Goal: Transaction & Acquisition: Purchase product/service

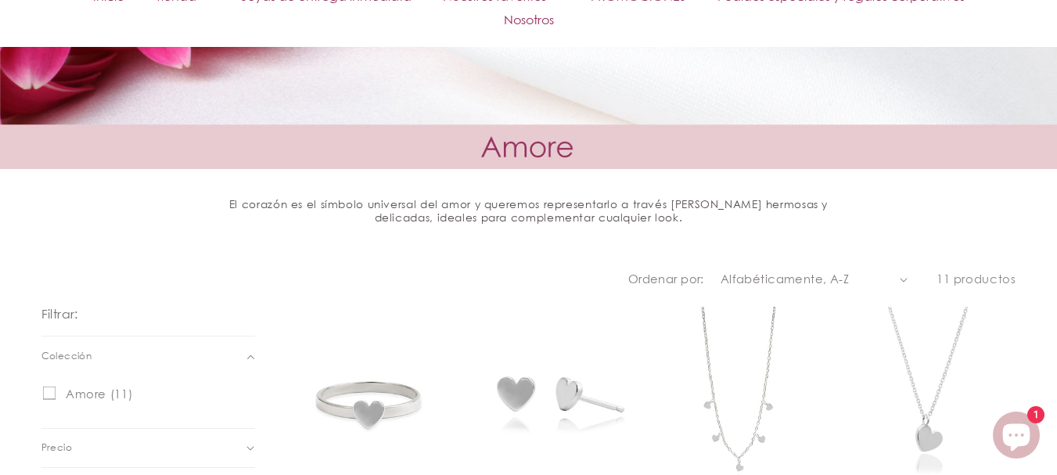
scroll to position [782, 0]
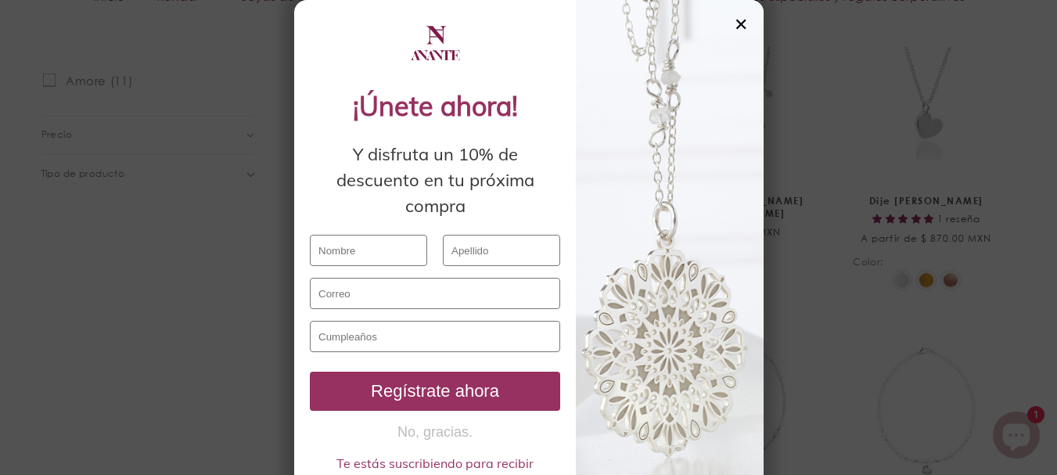
click at [734, 22] on div "✕" at bounding box center [741, 24] width 14 height 17
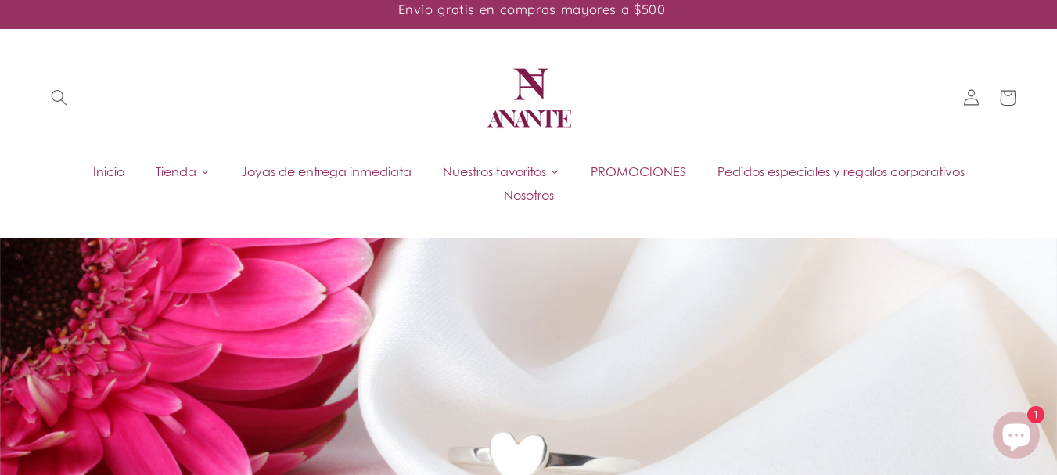
scroll to position [0, 0]
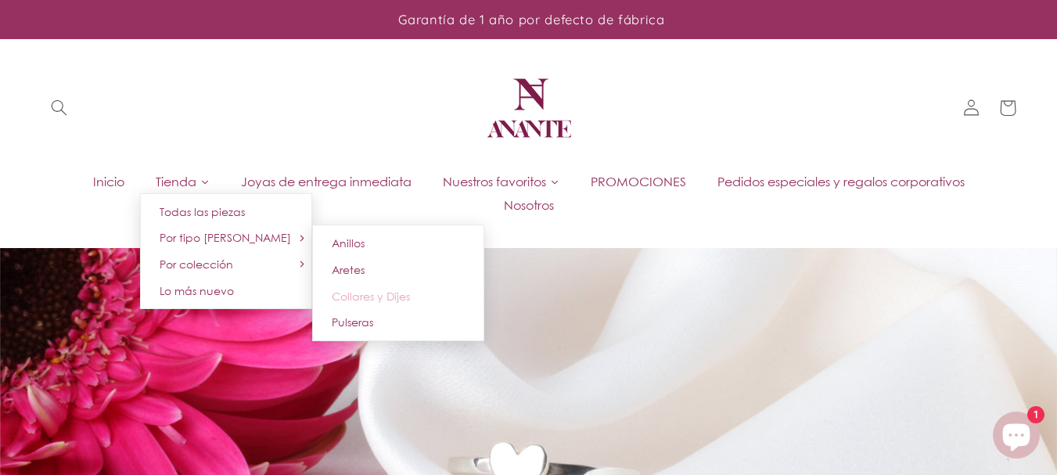
click at [376, 294] on span "Collares y Dijes" at bounding box center [371, 295] width 78 height 13
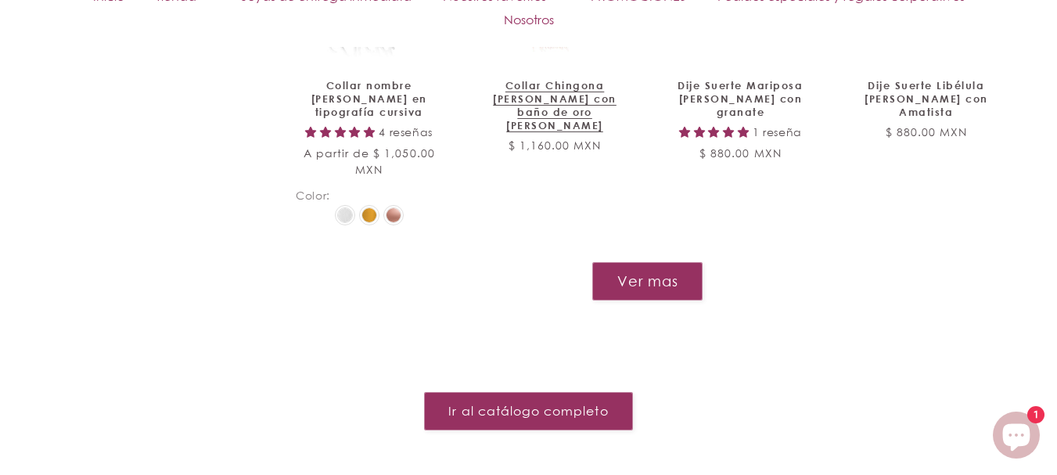
scroll to position [1963, 0]
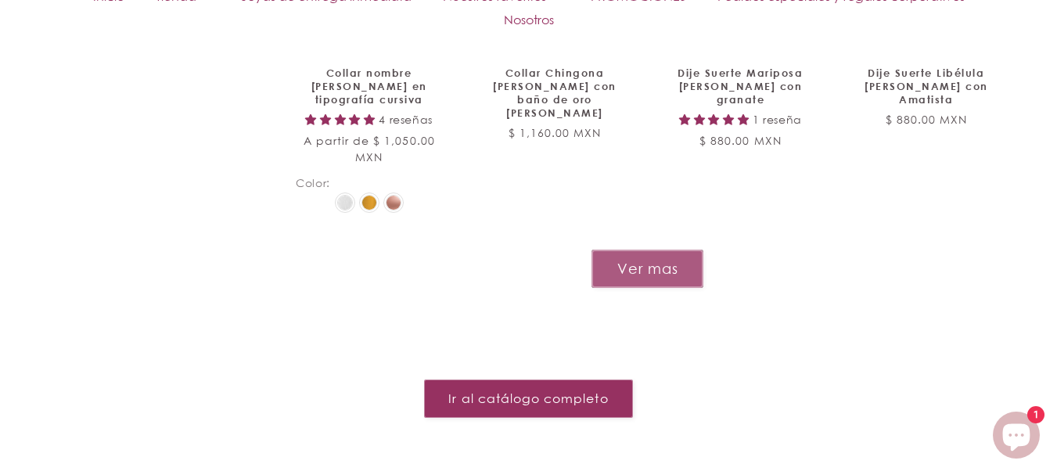
click at [648, 250] on button "Ver mas" at bounding box center [647, 269] width 112 height 38
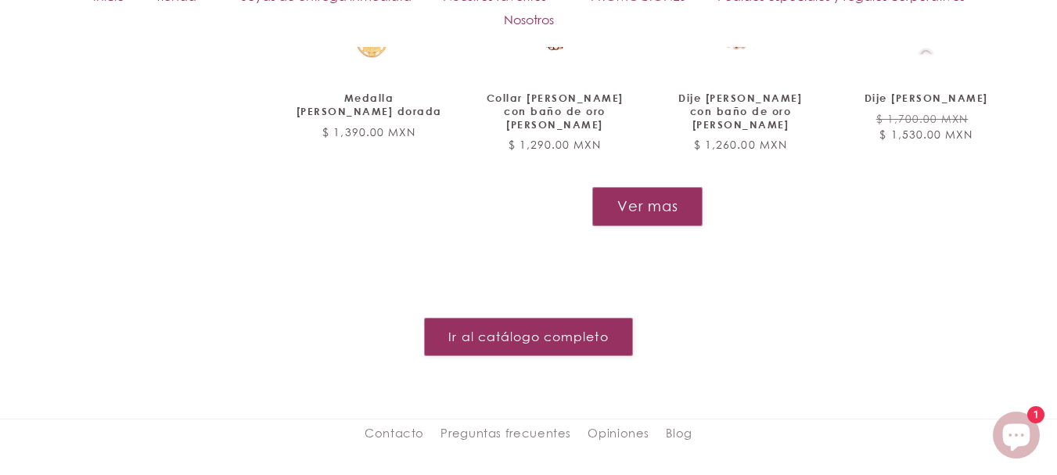
scroll to position [3293, 0]
click at [655, 186] on button "Ver mas" at bounding box center [647, 205] width 112 height 38
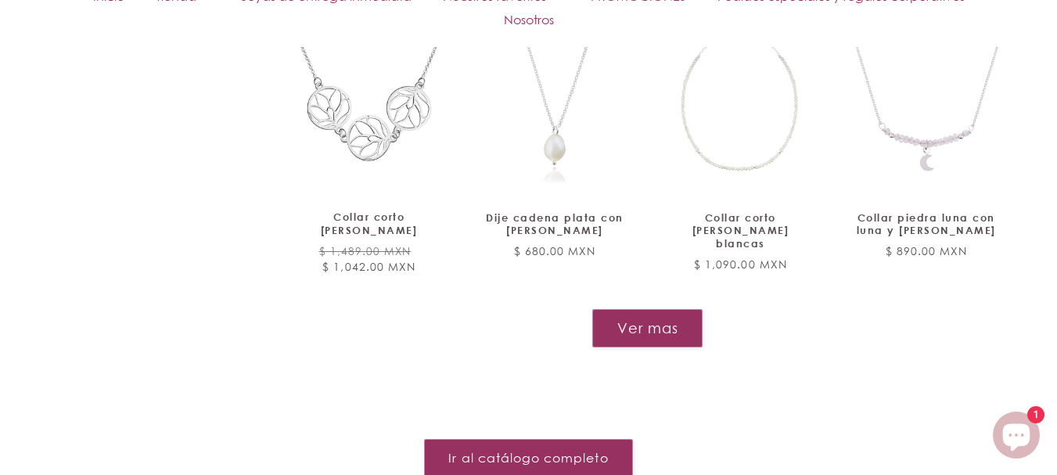
scroll to position [4388, 0]
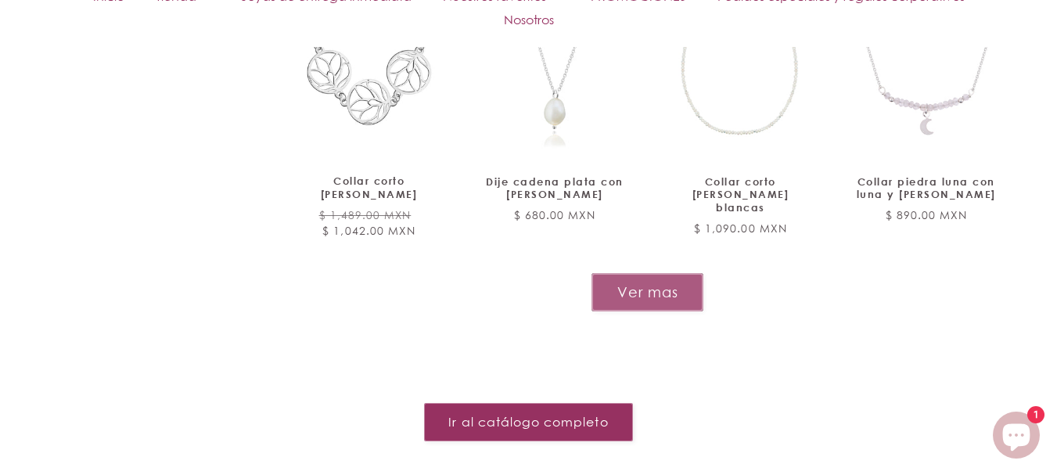
click at [637, 273] on button "Ver mas" at bounding box center [647, 292] width 112 height 38
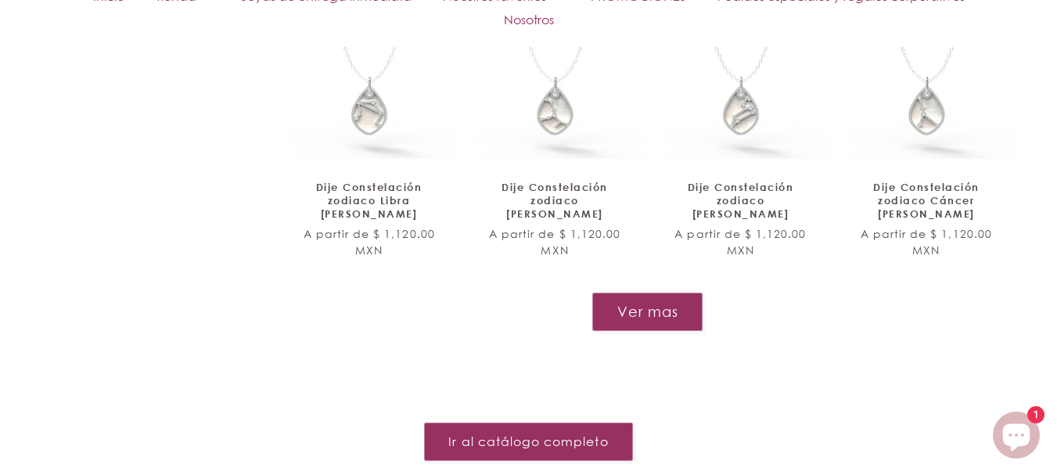
scroll to position [5639, 0]
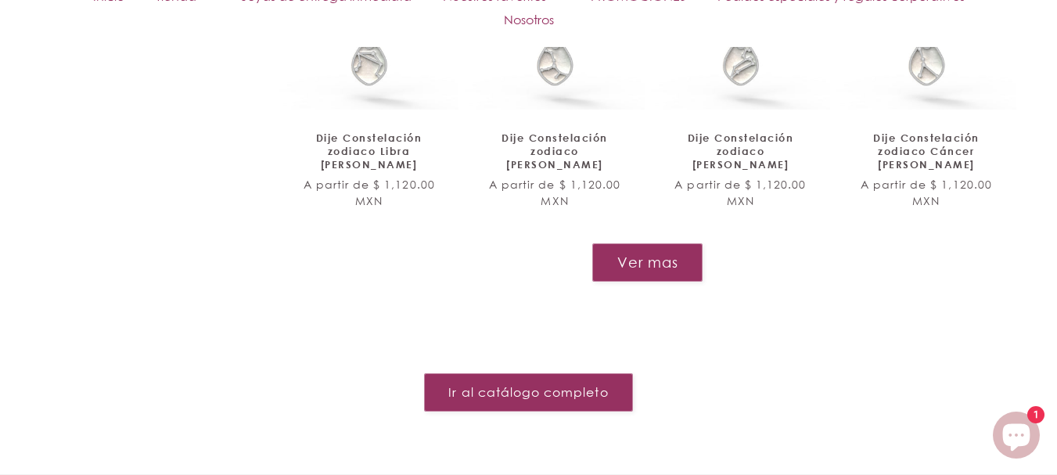
click at [635, 243] on button "Ver mas" at bounding box center [647, 262] width 110 height 38
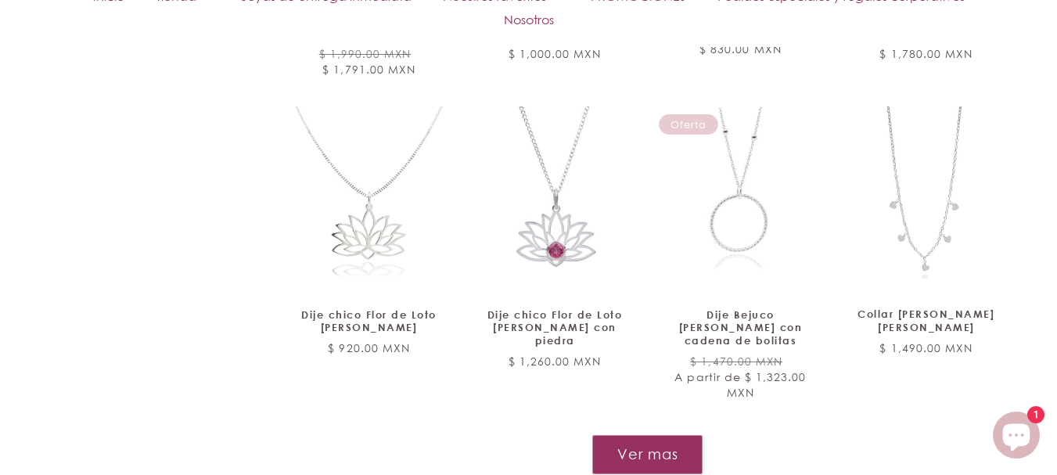
scroll to position [6734, 0]
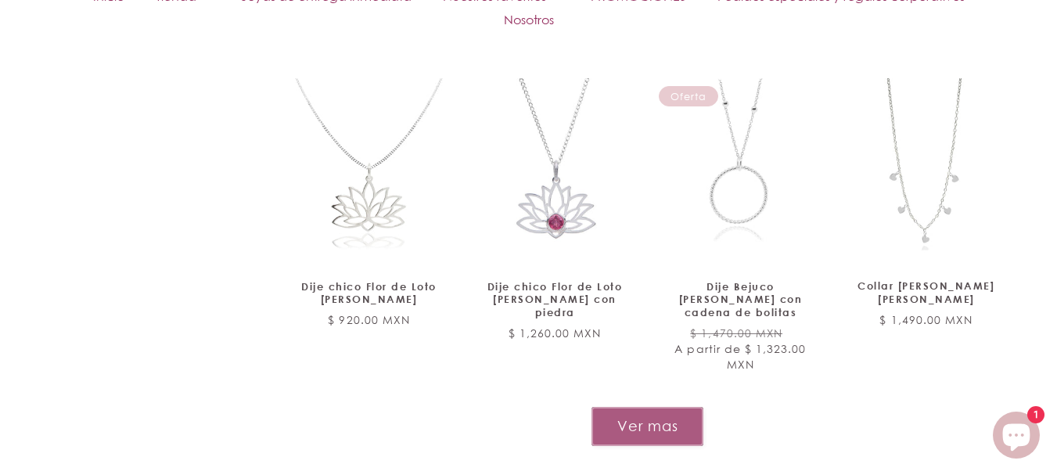
click at [639, 407] on button "Ver mas" at bounding box center [647, 426] width 112 height 38
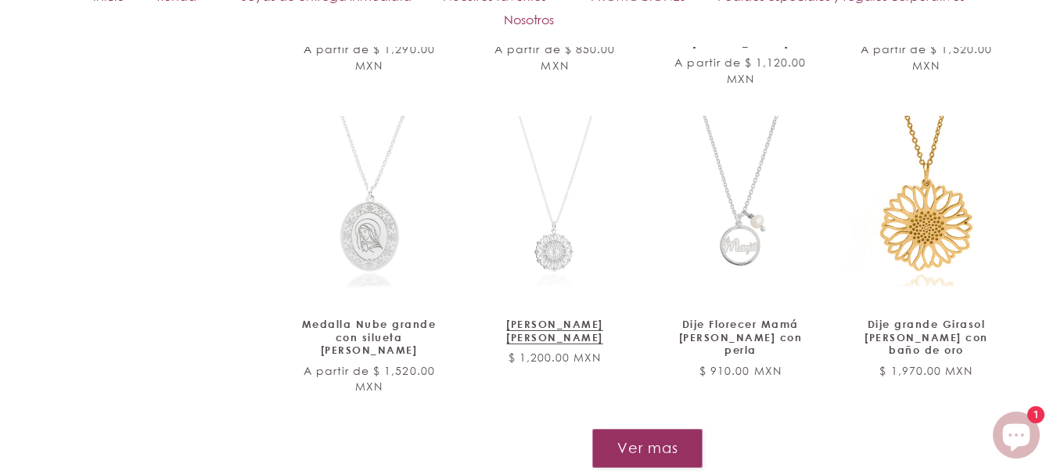
scroll to position [8064, 0]
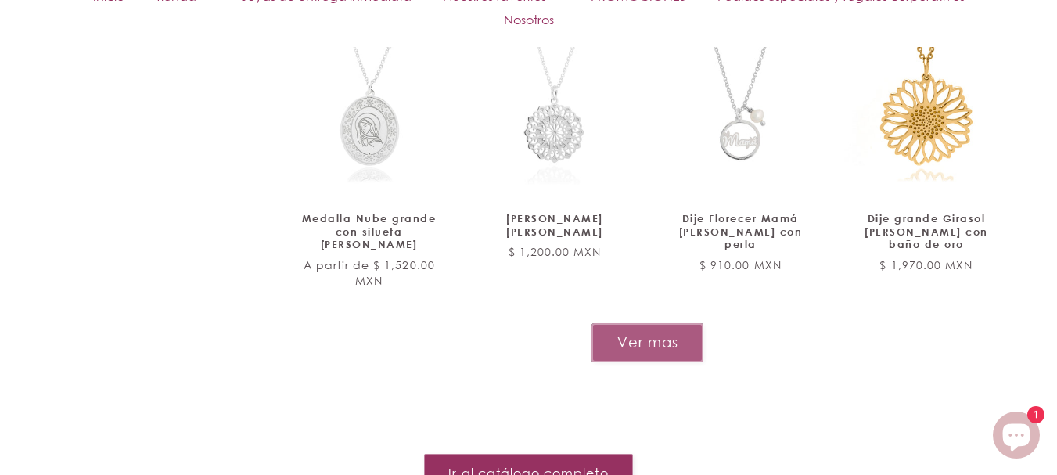
click at [645, 323] on button "Ver mas" at bounding box center [647, 342] width 112 height 38
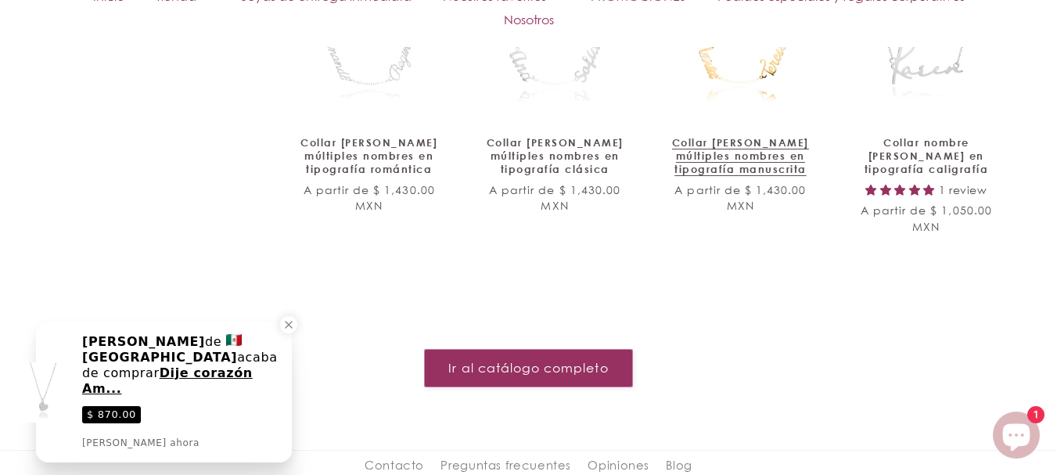
scroll to position [8768, 0]
